Goal: Information Seeking & Learning: Learn about a topic

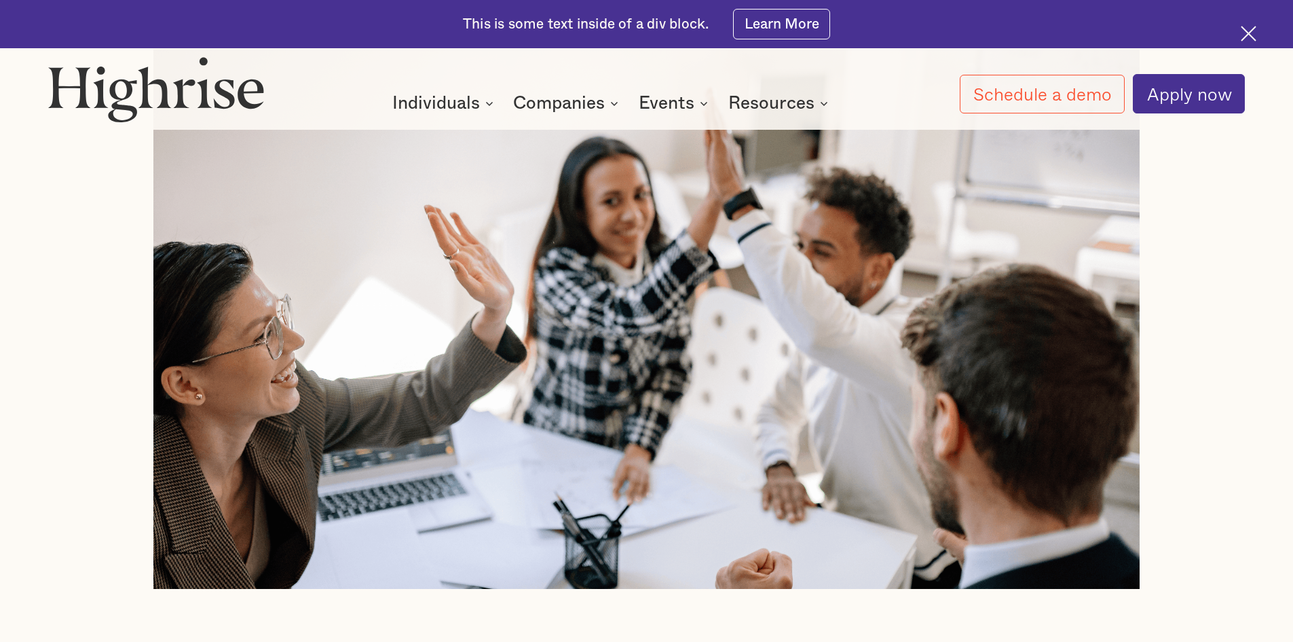
scroll to position [1018, 0]
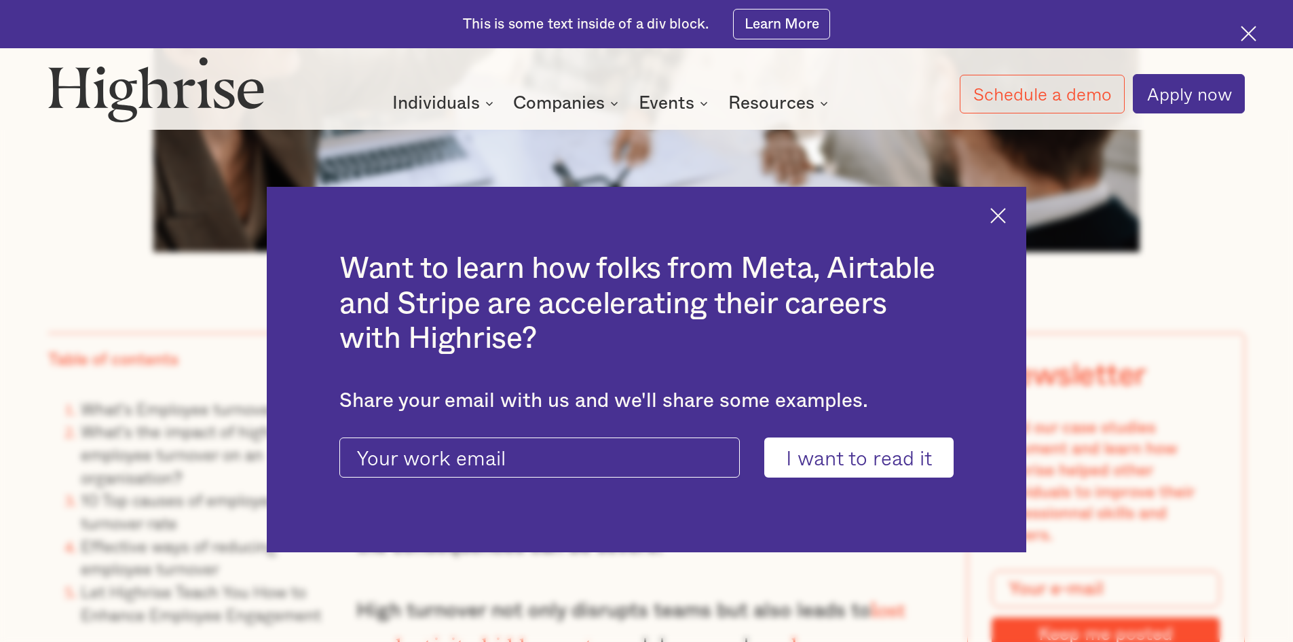
click at [1003, 224] on div "Want to learn how folks from Meta, Airtable and Stripe are accelerating their c…" at bounding box center [647, 370] width 760 height 366
click at [1005, 219] on img at bounding box center [999, 216] width 16 height 16
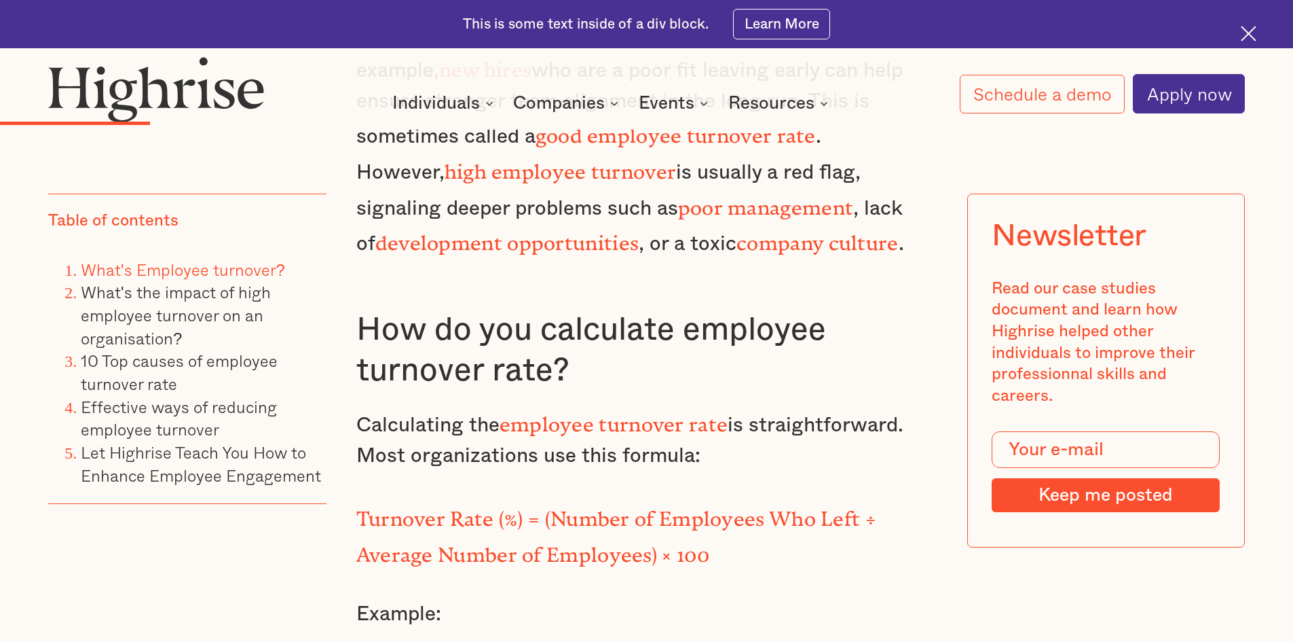
scroll to position [2784, 0]
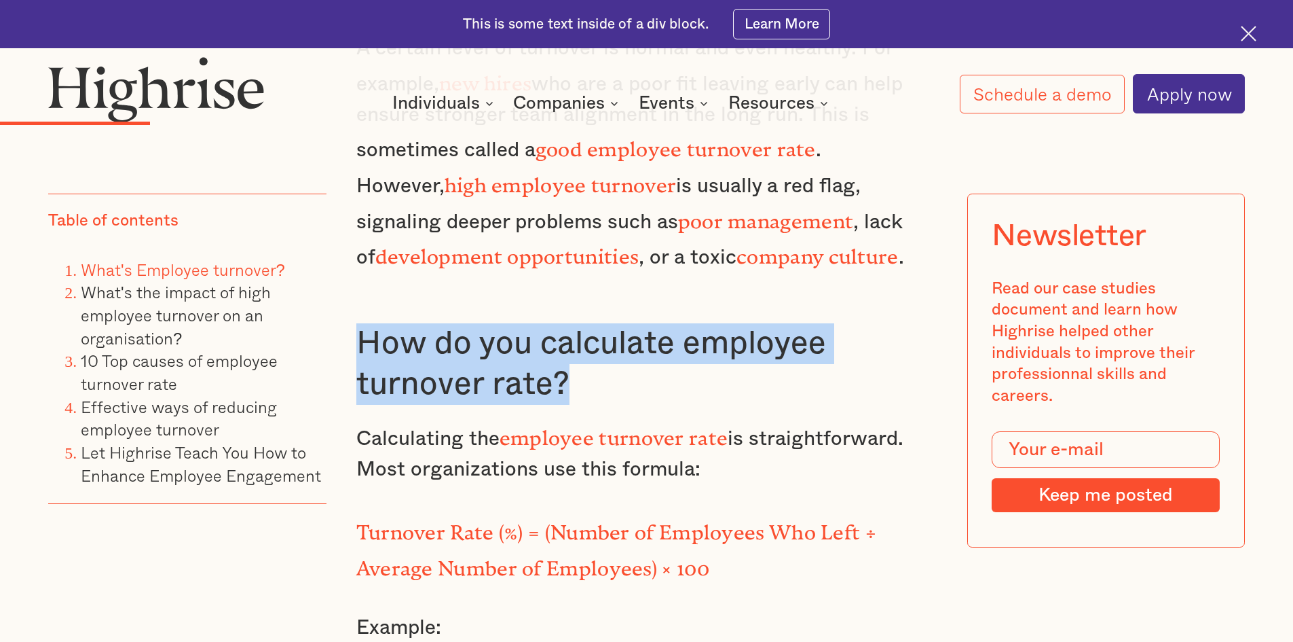
drag, startPoint x: 605, startPoint y: 288, endPoint x: 339, endPoint y: 268, distance: 266.9
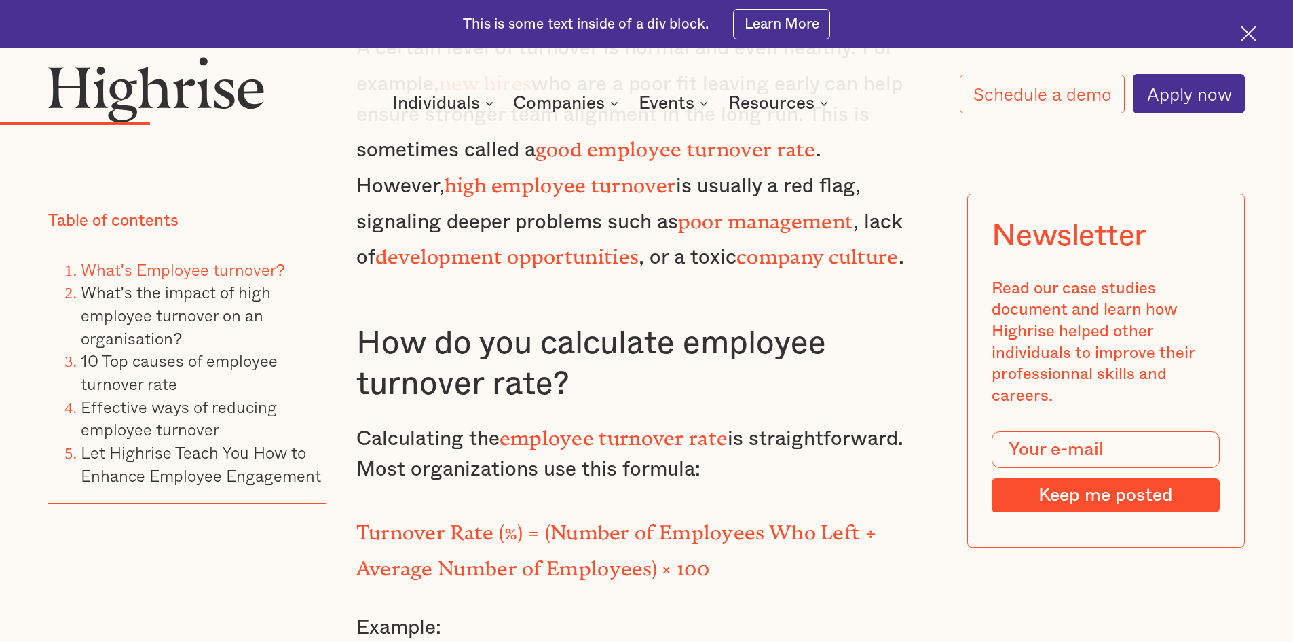
click at [762, 418] on p "Calculating the employee turnover rate is straightforward. Most organizations u…" at bounding box center [646, 451] width 581 height 66
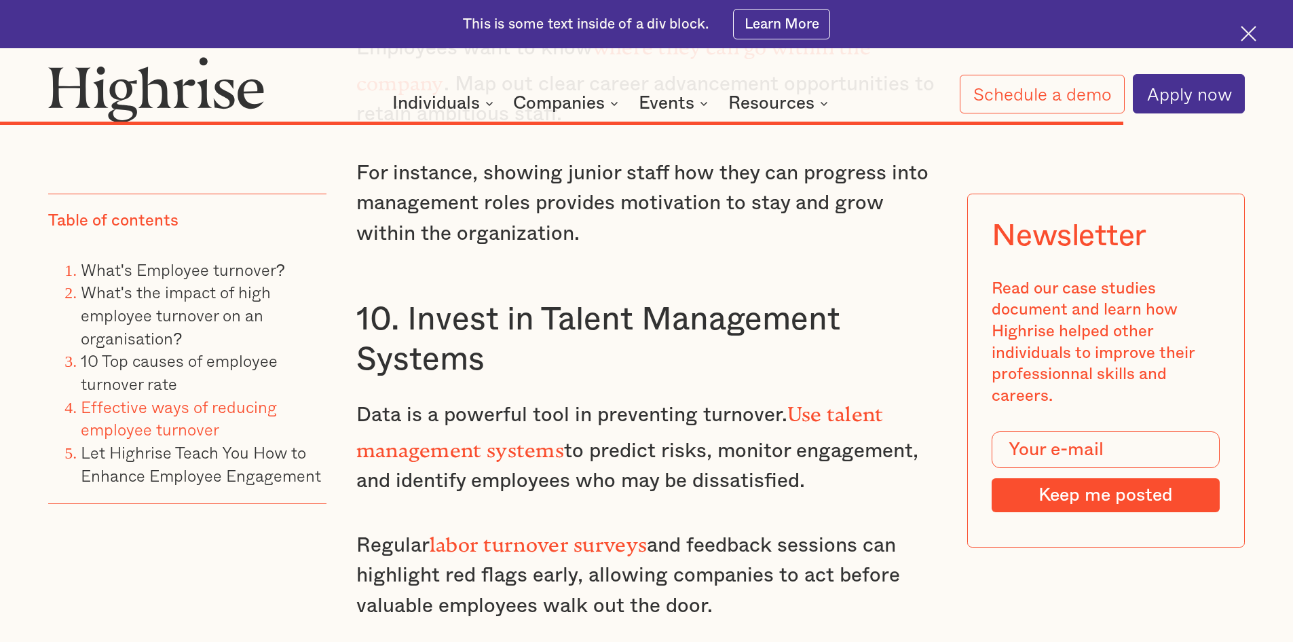
scroll to position [13375, 0]
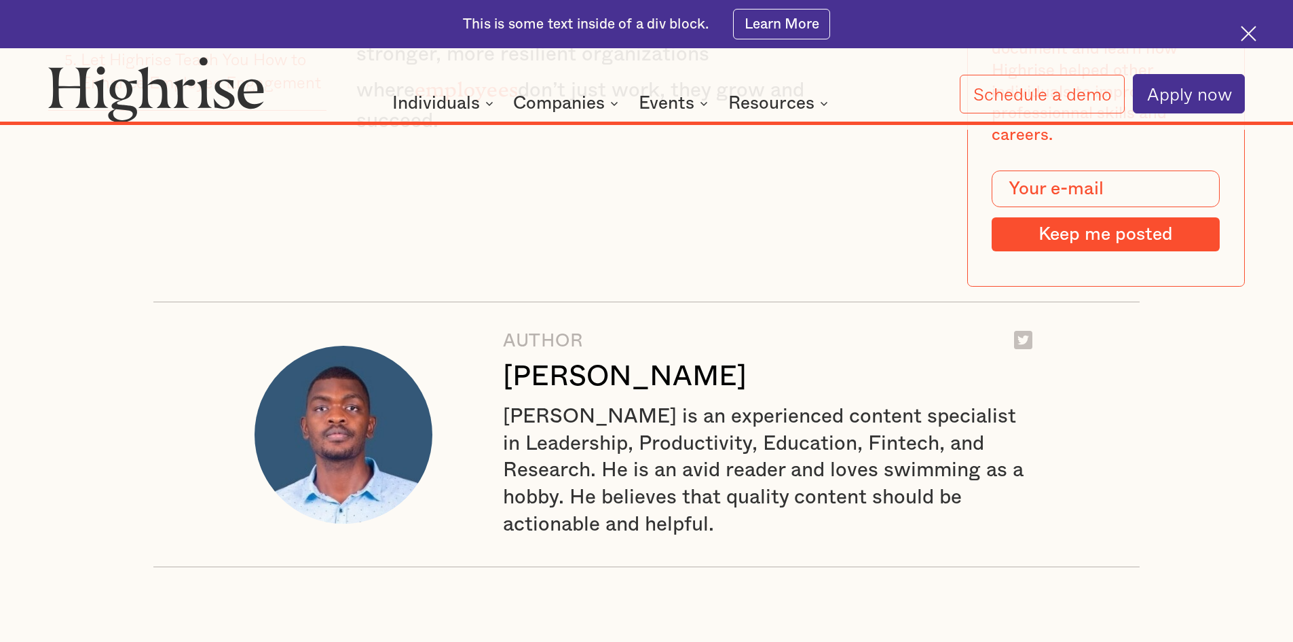
scroll to position [15616, 0]
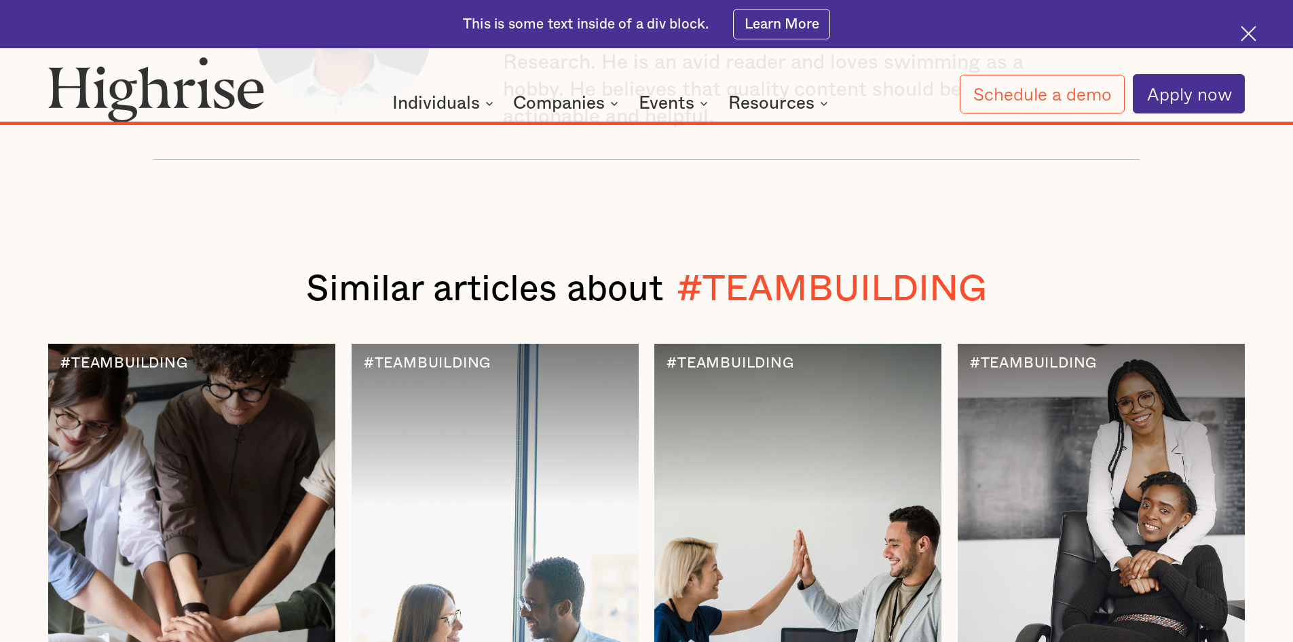
click at [254, 344] on div at bounding box center [191, 586] width 287 height 485
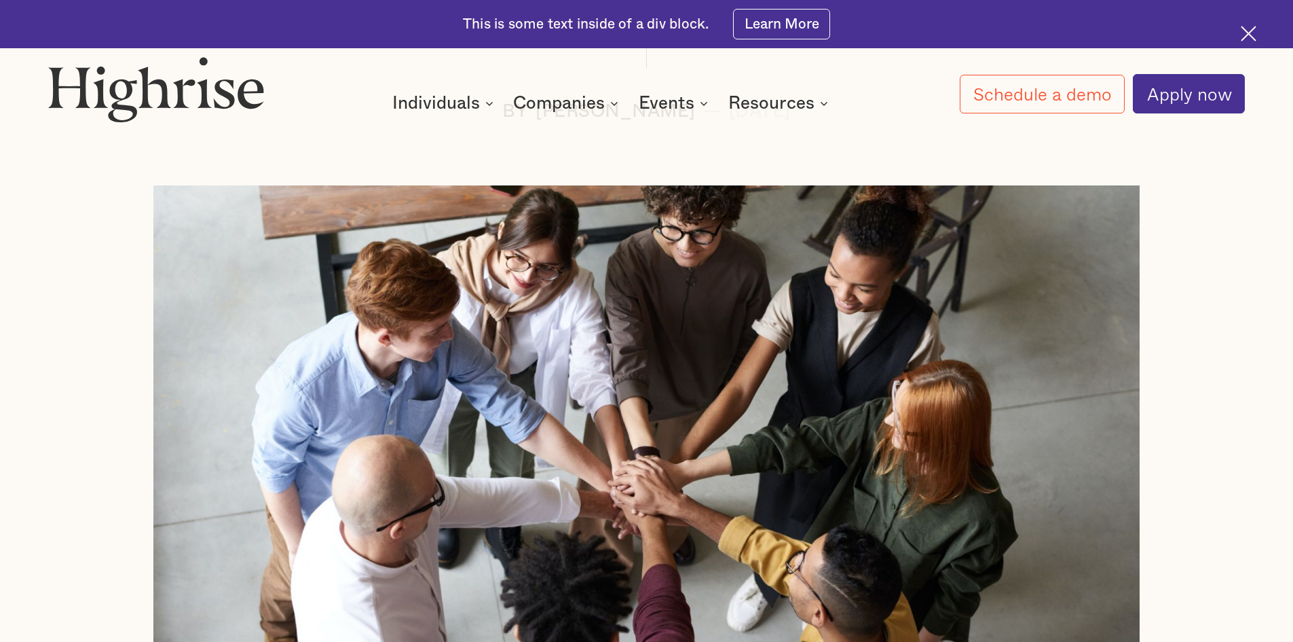
scroll to position [543, 0]
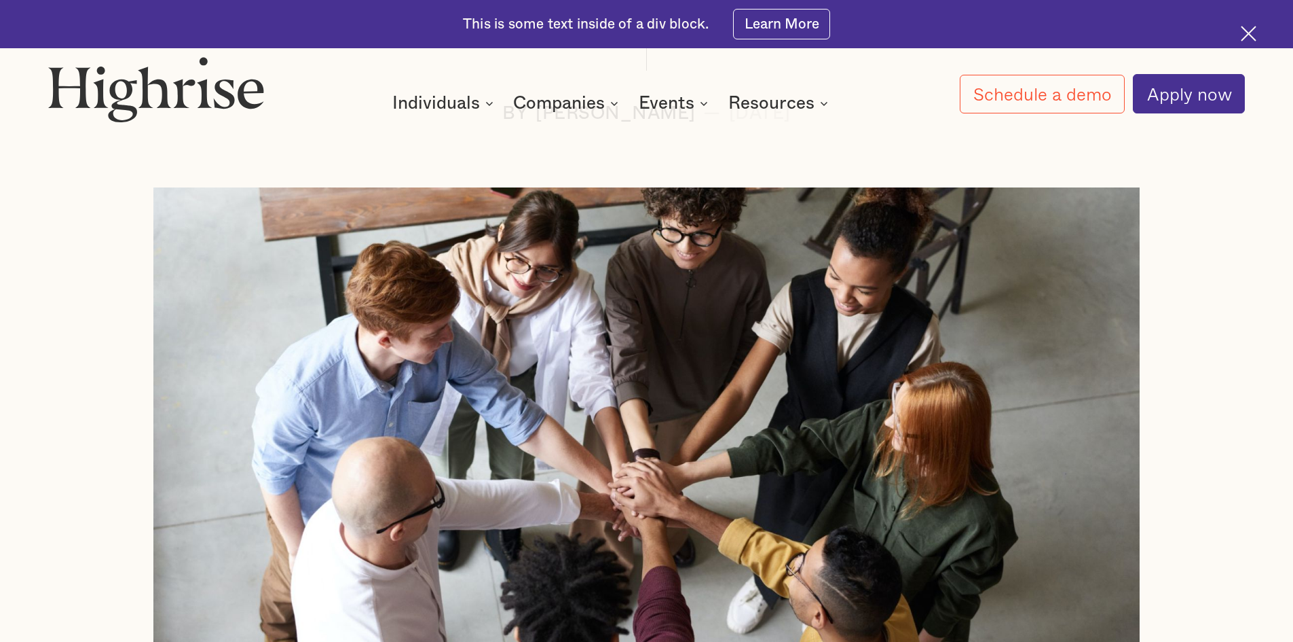
click at [1256, 33] on div at bounding box center [1253, 36] width 24 height 24
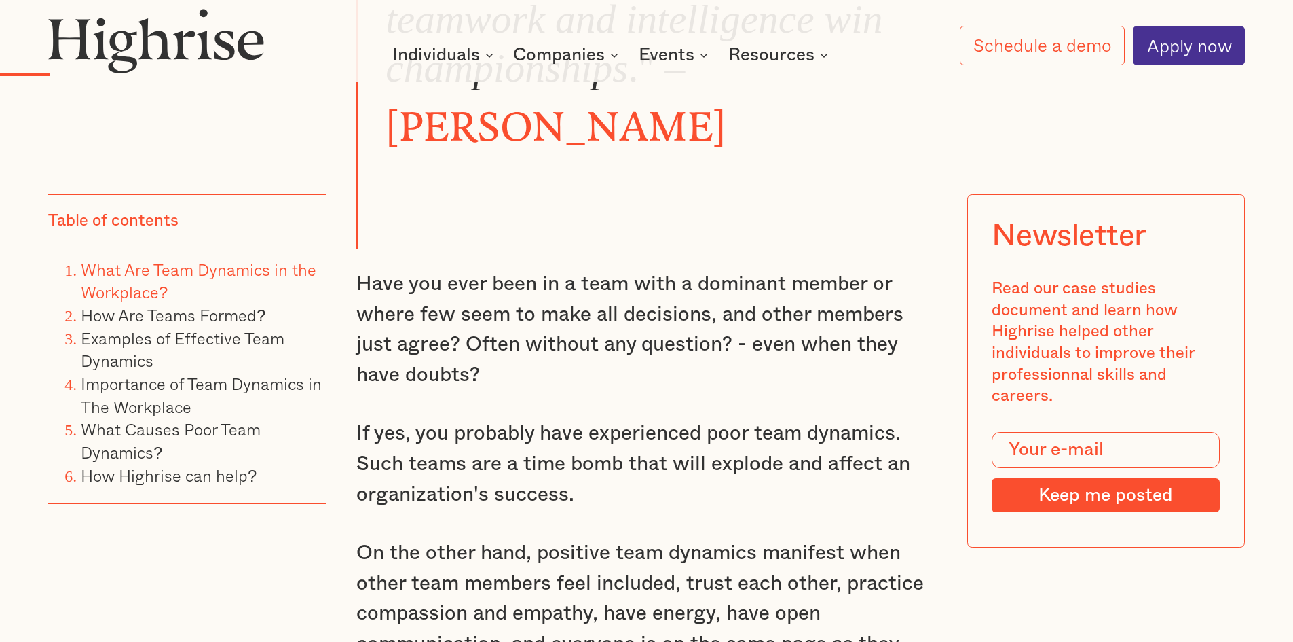
scroll to position [1289, 0]
